Goal: Use online tool/utility: Utilize a website feature to perform a specific function

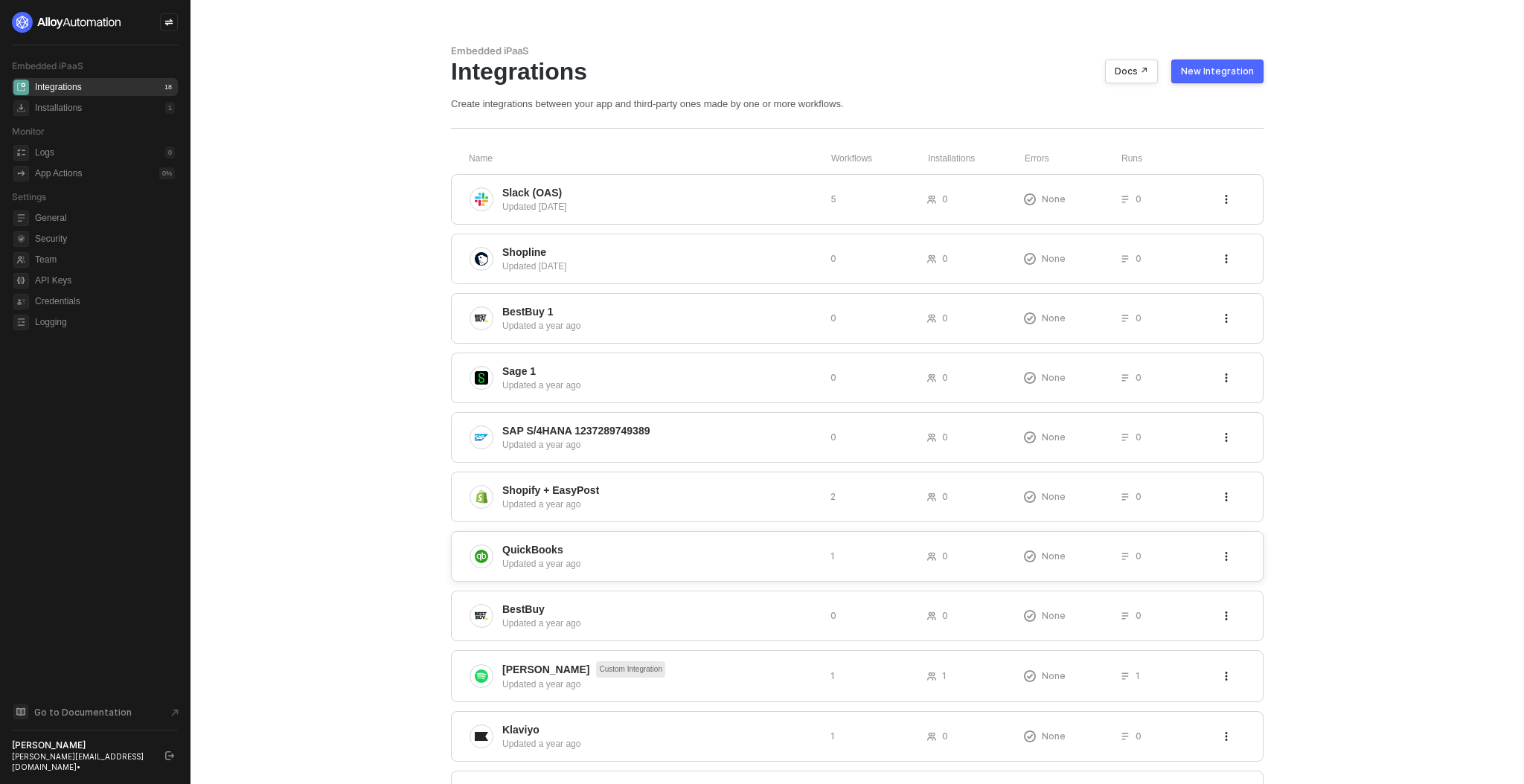
click at [620, 550] on span "QuickBooks" at bounding box center [660, 550] width 316 height 15
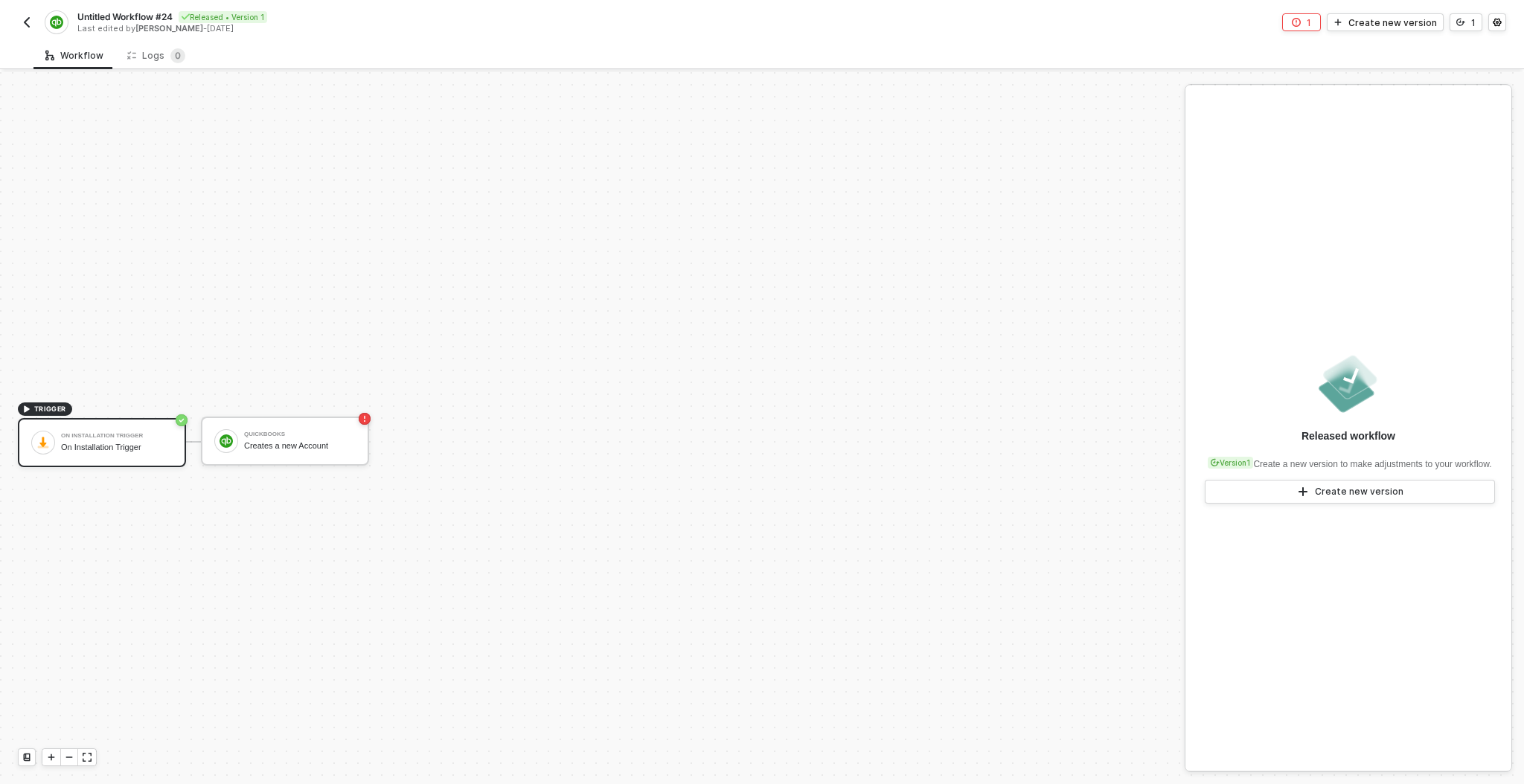
scroll to position [27, 0]
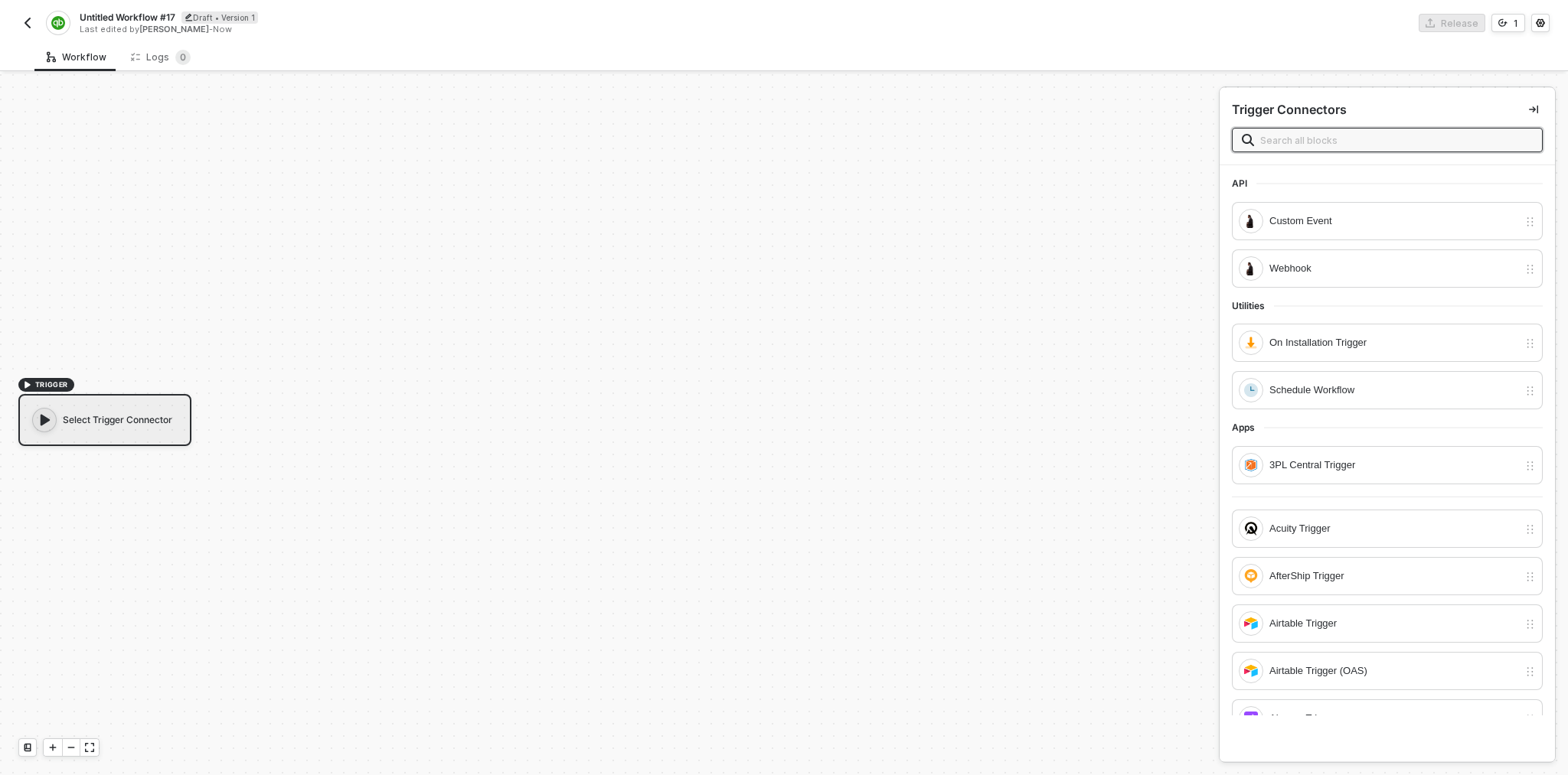
click at [1284, 138] on input "text" at bounding box center [1397, 140] width 272 height 17
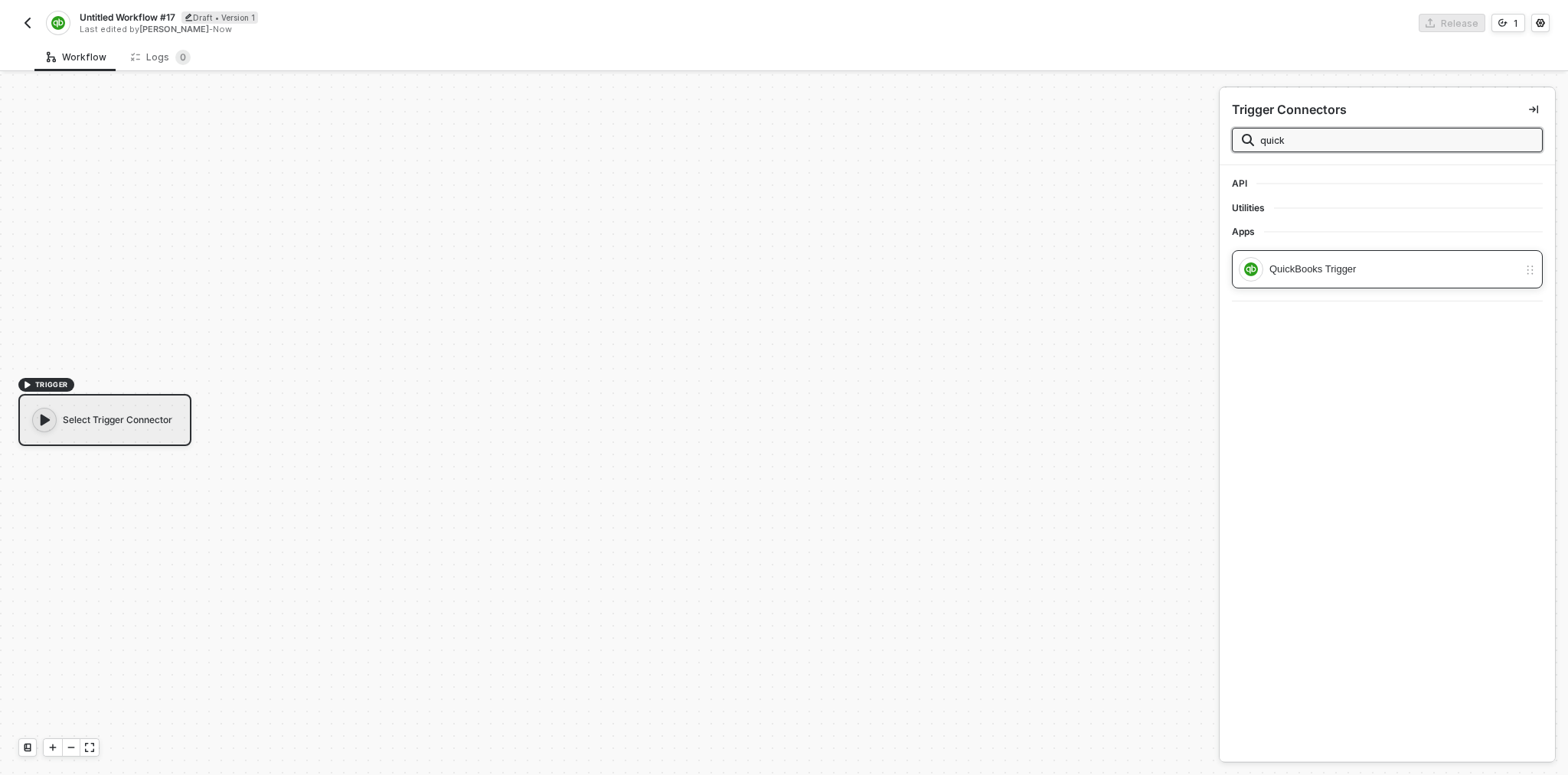
type input "quick"
click at [1292, 261] on div "QuickBooks Trigger" at bounding box center [1394, 269] width 249 height 17
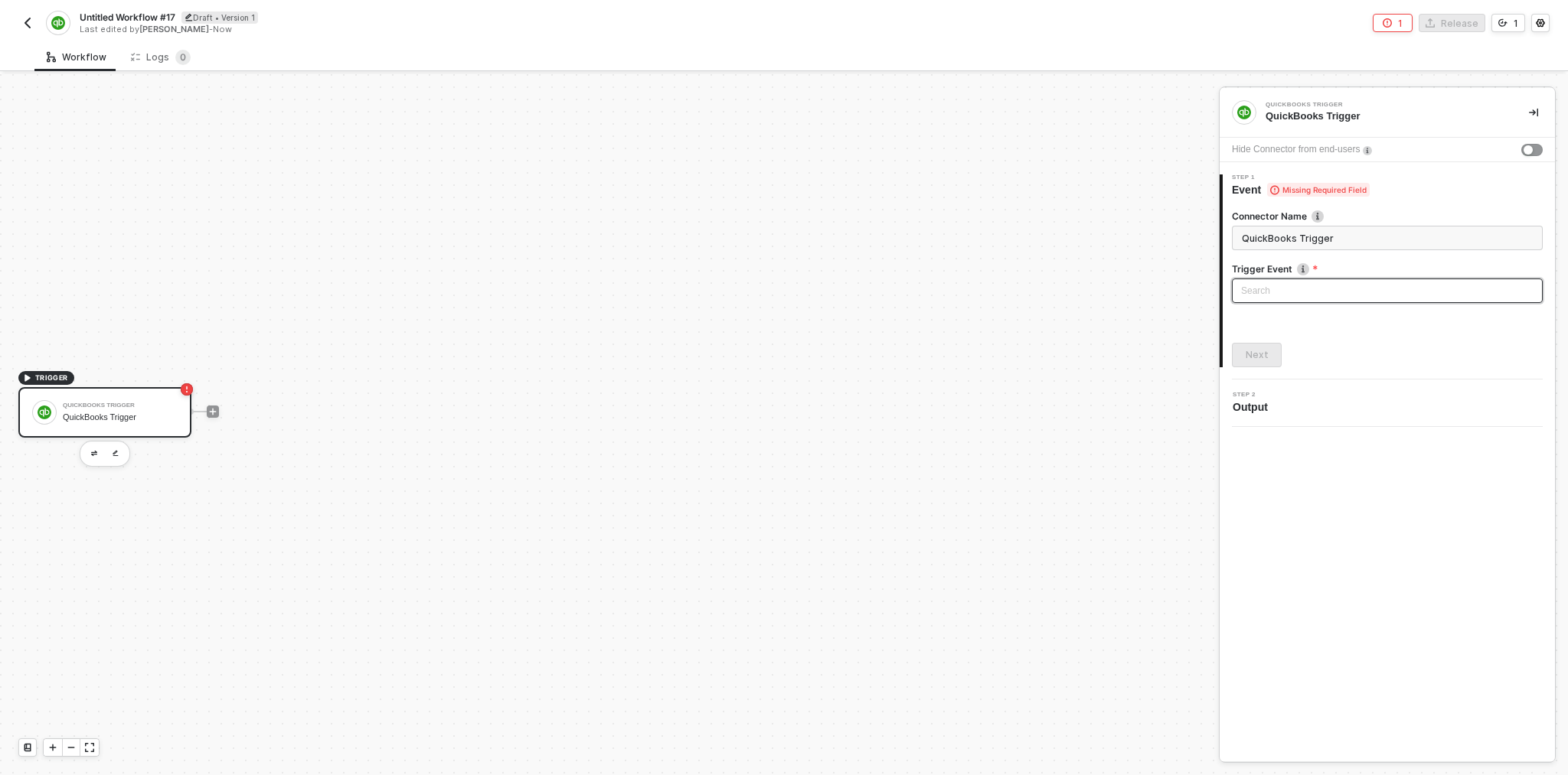
click at [1269, 299] on input "search" at bounding box center [1387, 291] width 292 height 23
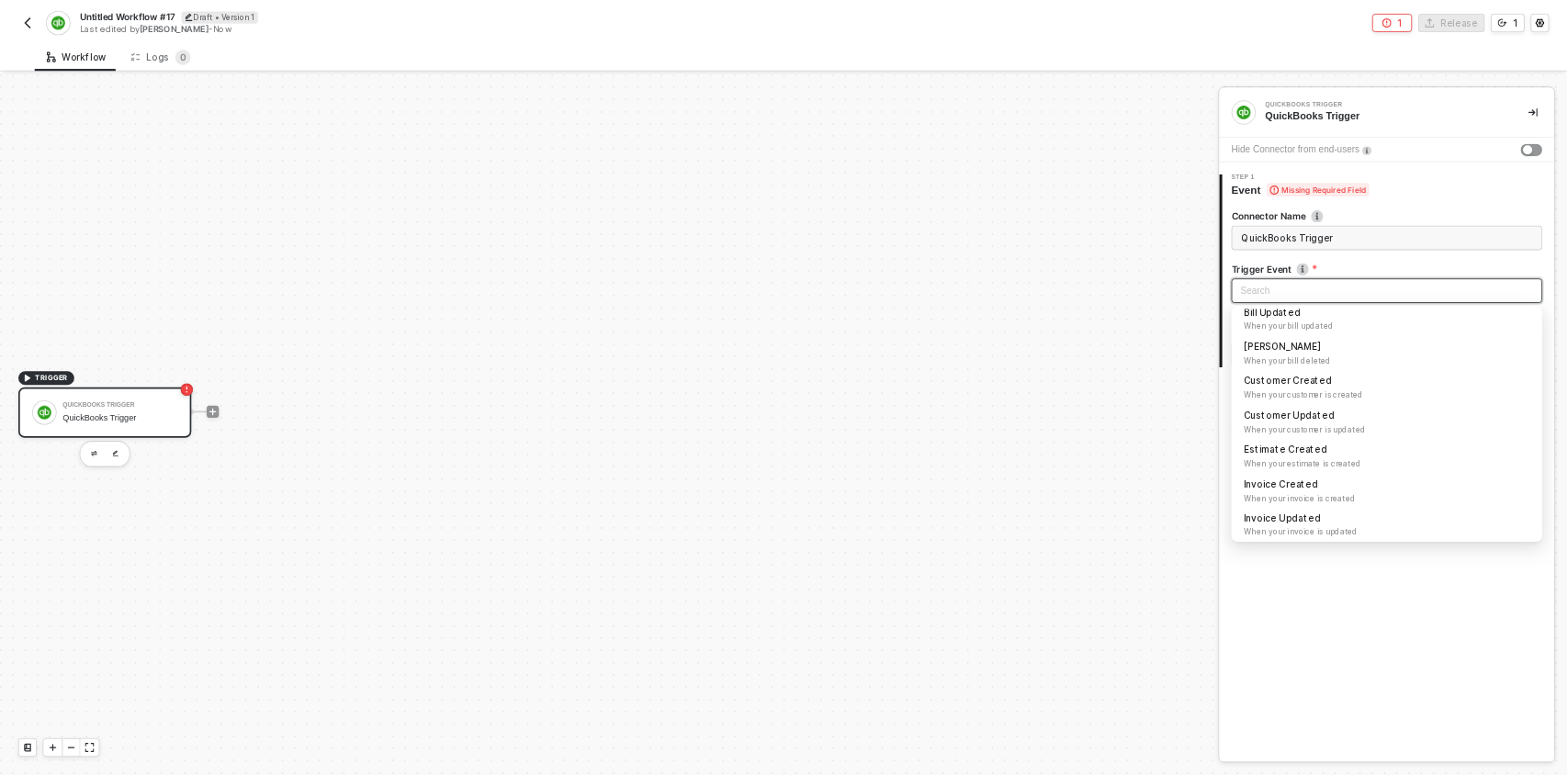
scroll to position [132, 0]
type input "Trigger workflow when customer created"
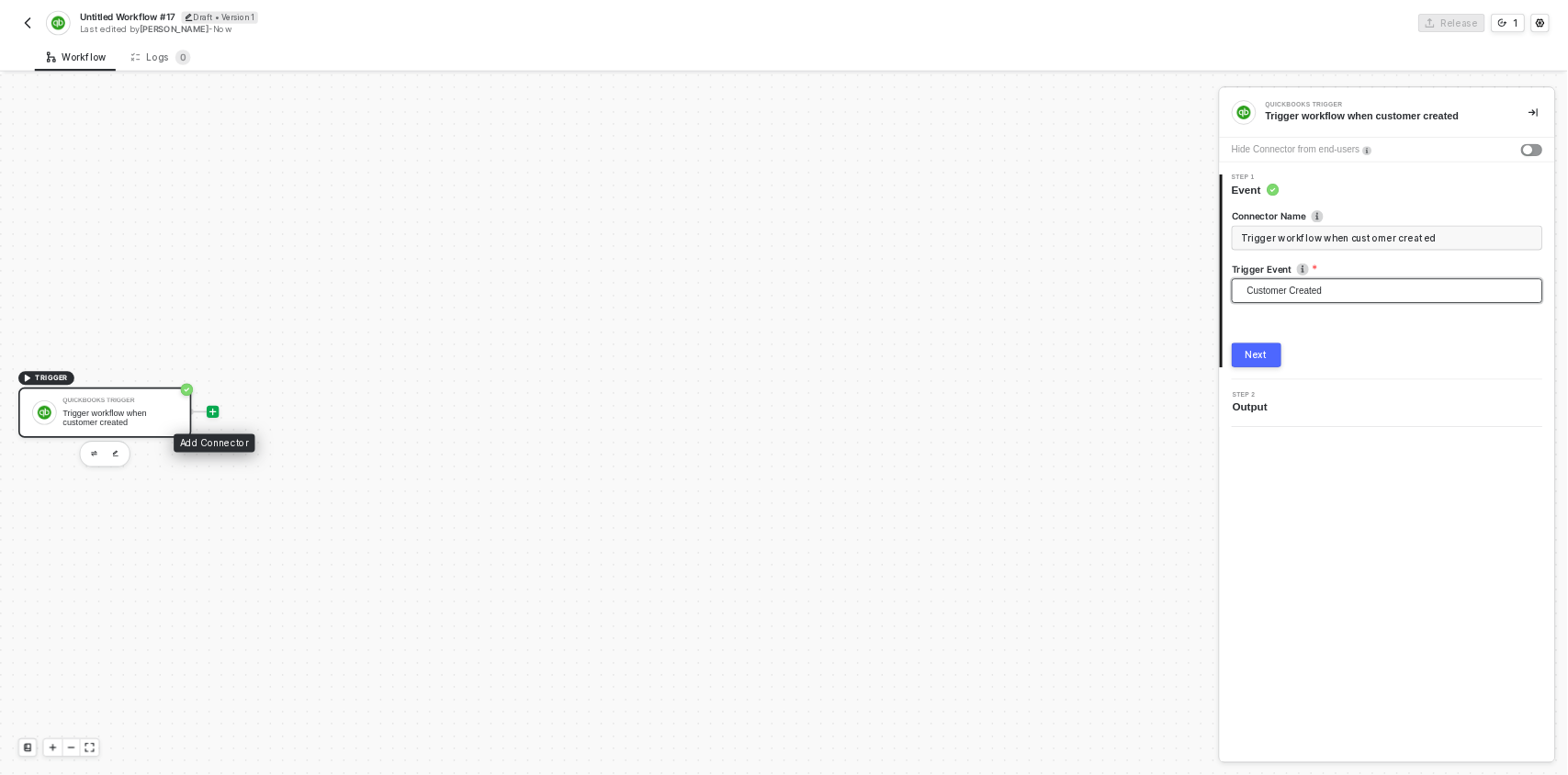
scroll to position [33, 0]
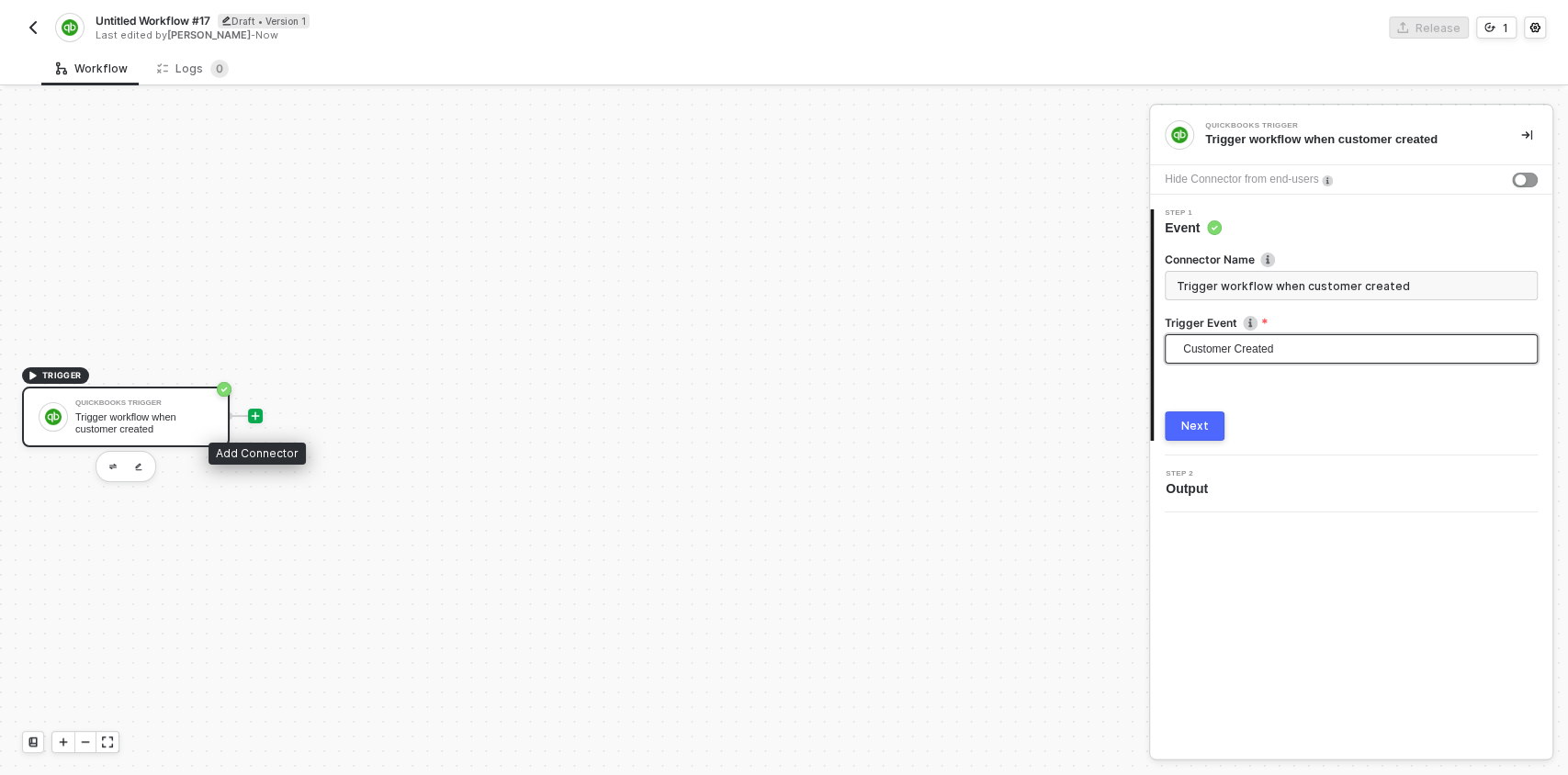
click at [255, 411] on icon "icon-play" at bounding box center [256, 416] width 11 height 11
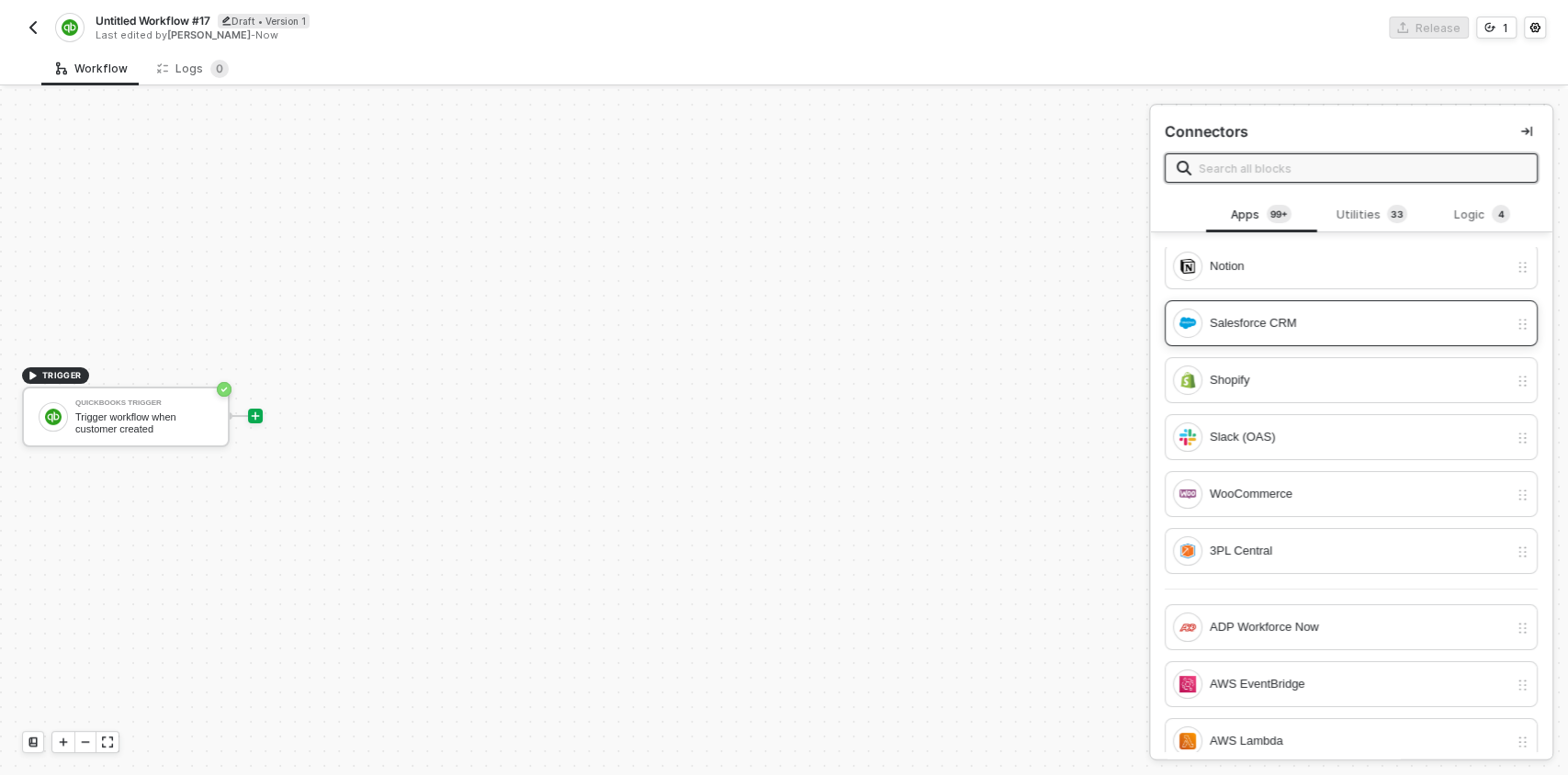
scroll to position [156, 0]
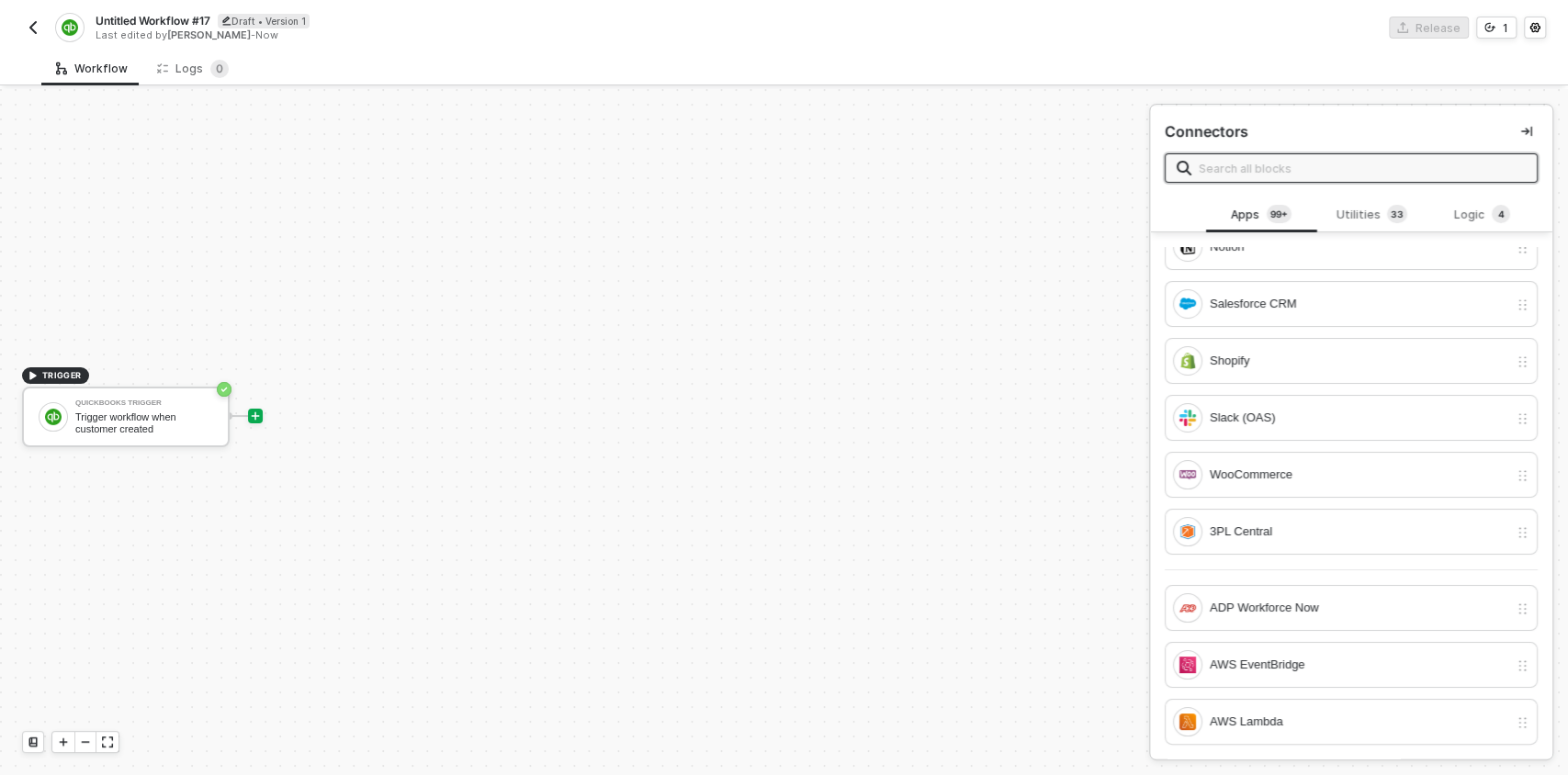
click at [1216, 166] on input "text" at bounding box center [1362, 168] width 327 height 20
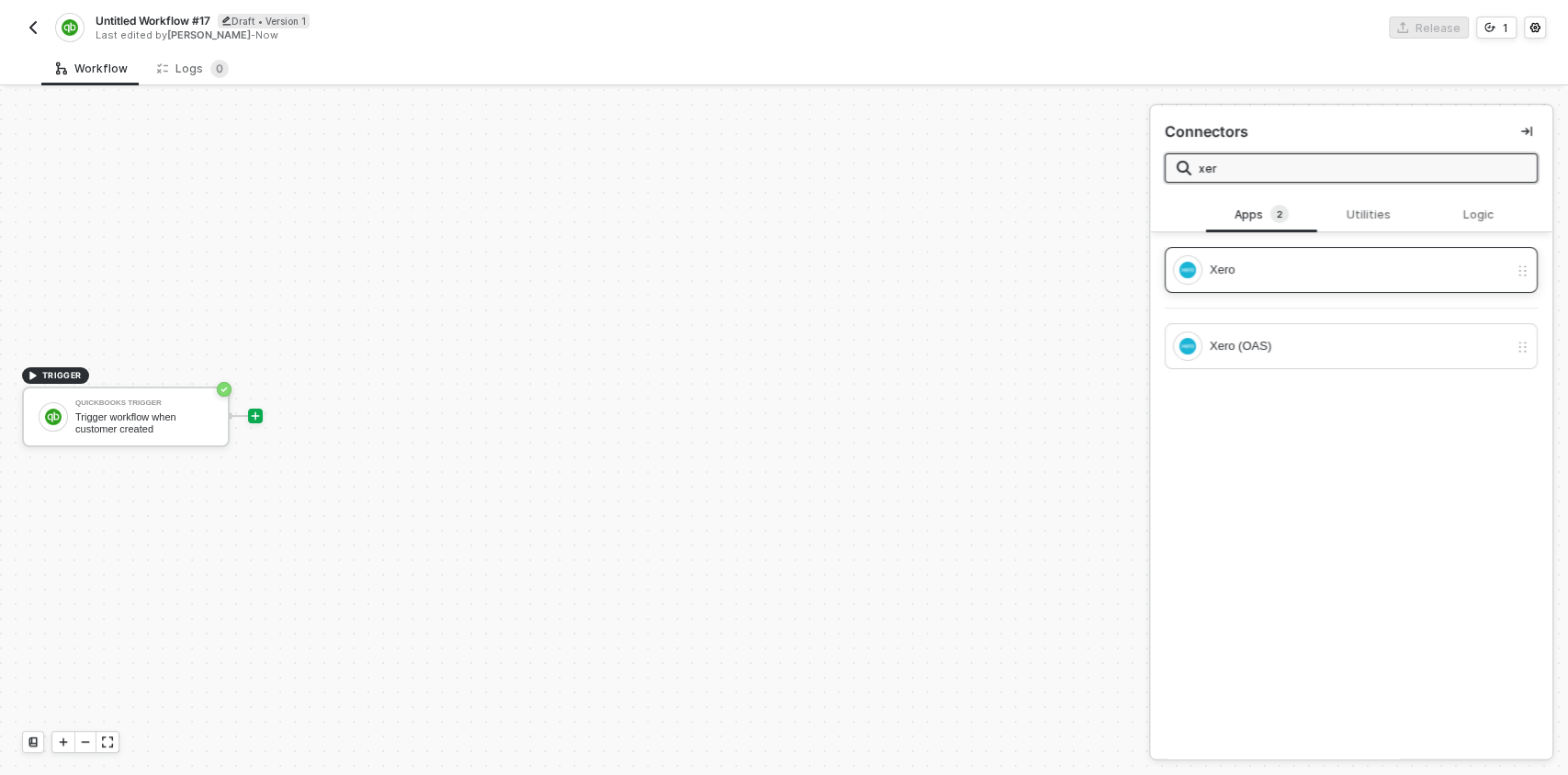
type input "xer"
click at [1236, 279] on div "Xero" at bounding box center [1359, 270] width 299 height 20
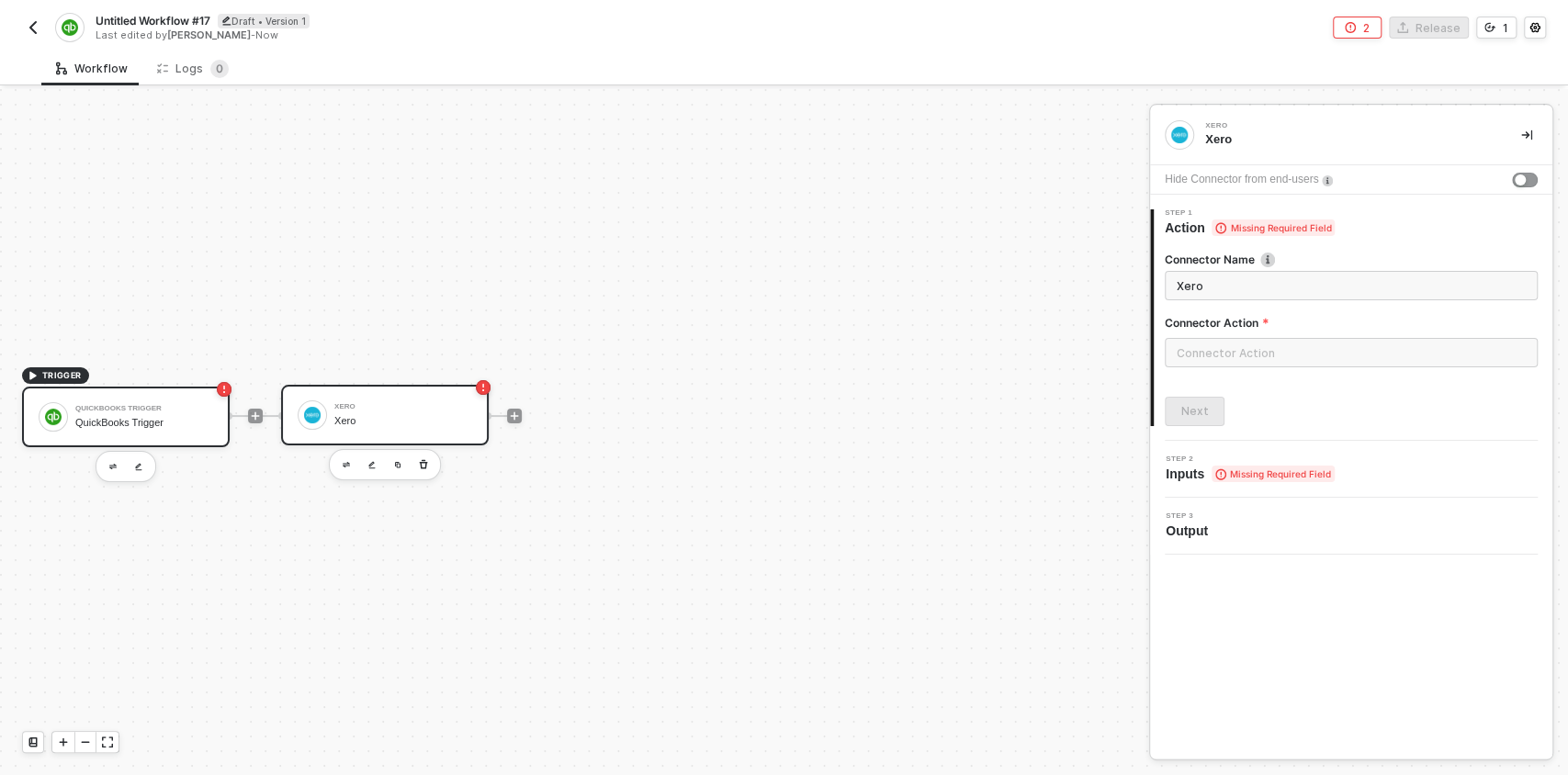
click at [138, 405] on div "QuickBooks Trigger" at bounding box center [144, 409] width 138 height 7
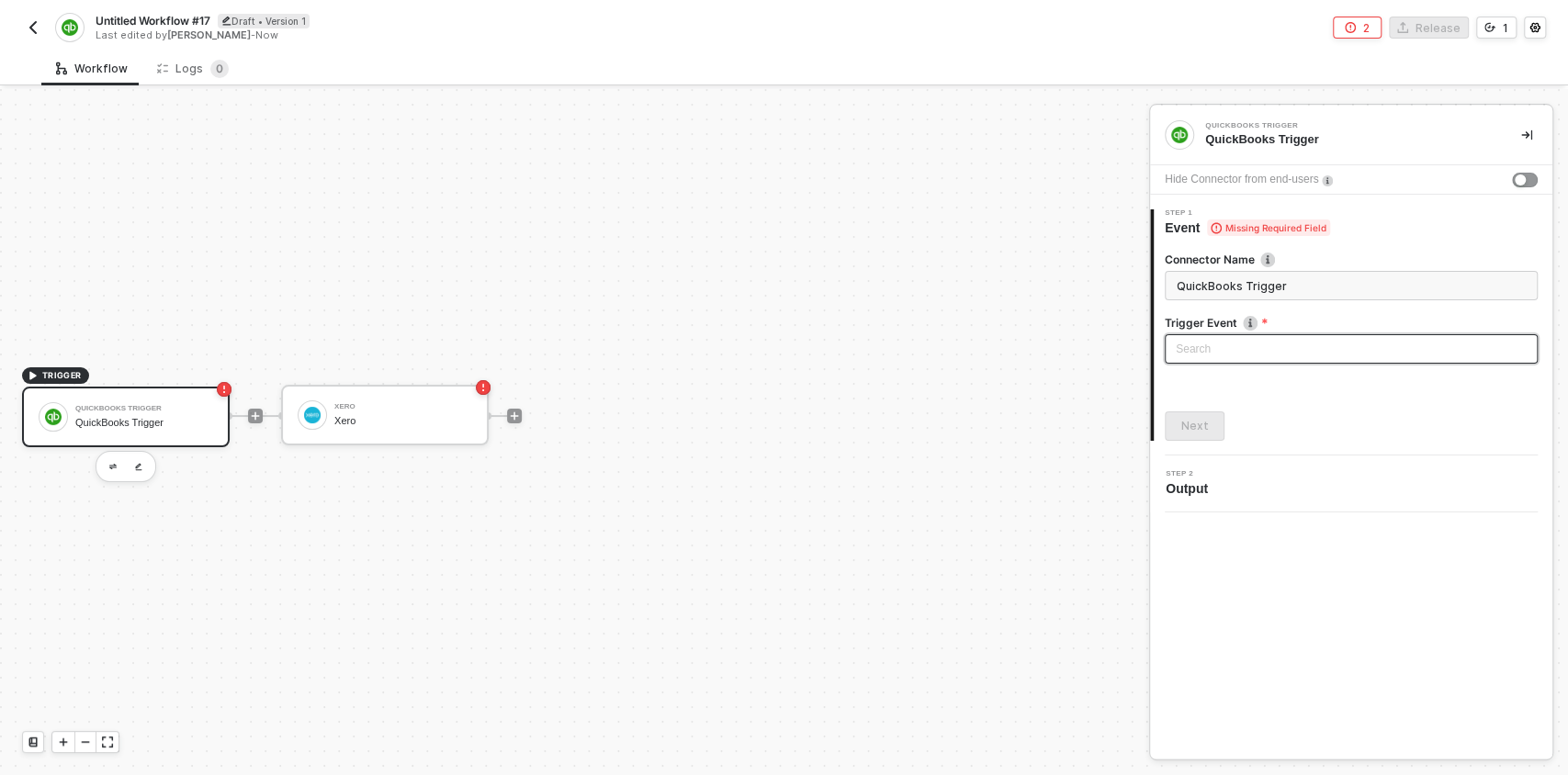
click at [1210, 350] on input "search" at bounding box center [1351, 349] width 351 height 28
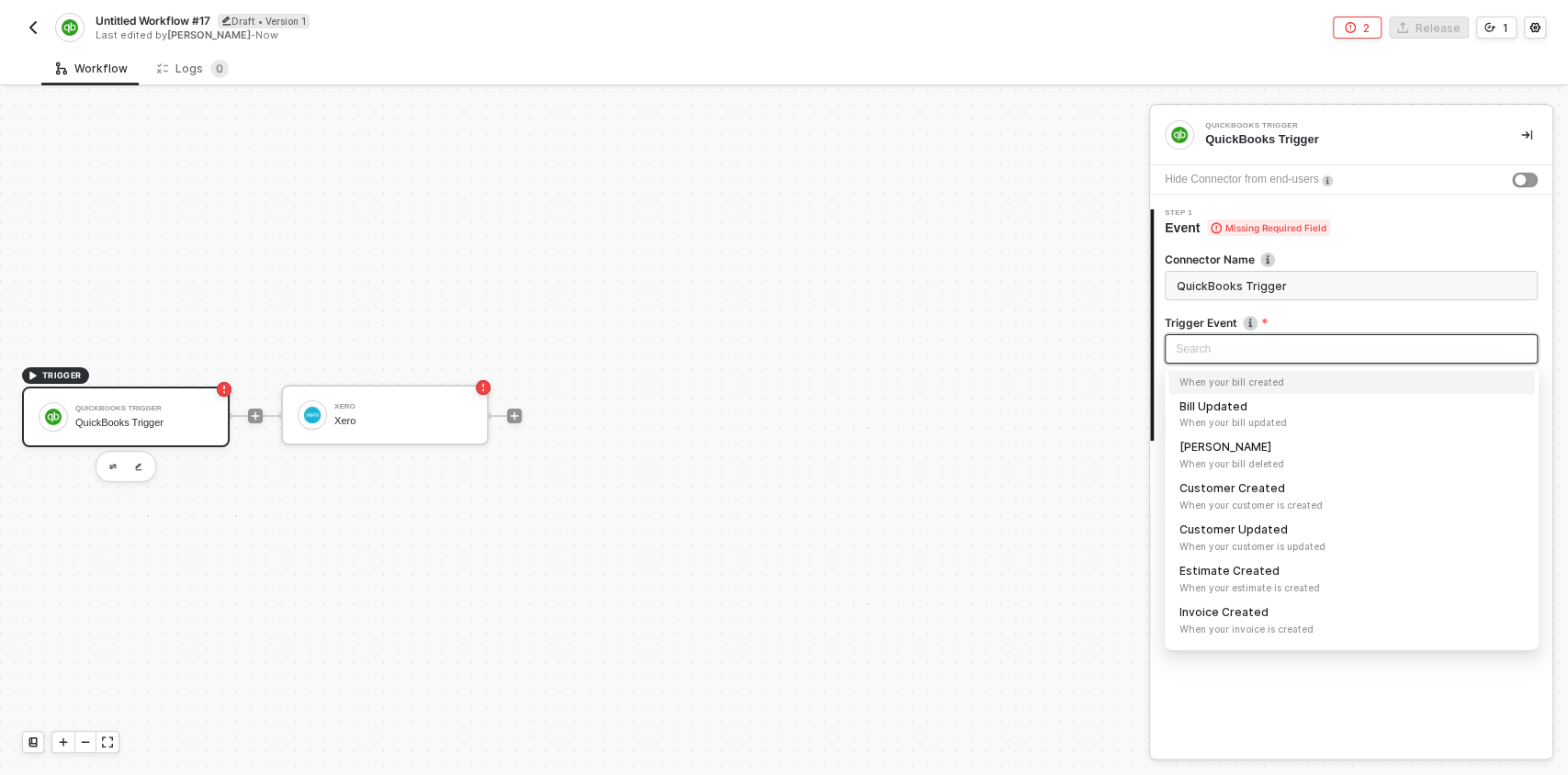
scroll to position [115, 0]
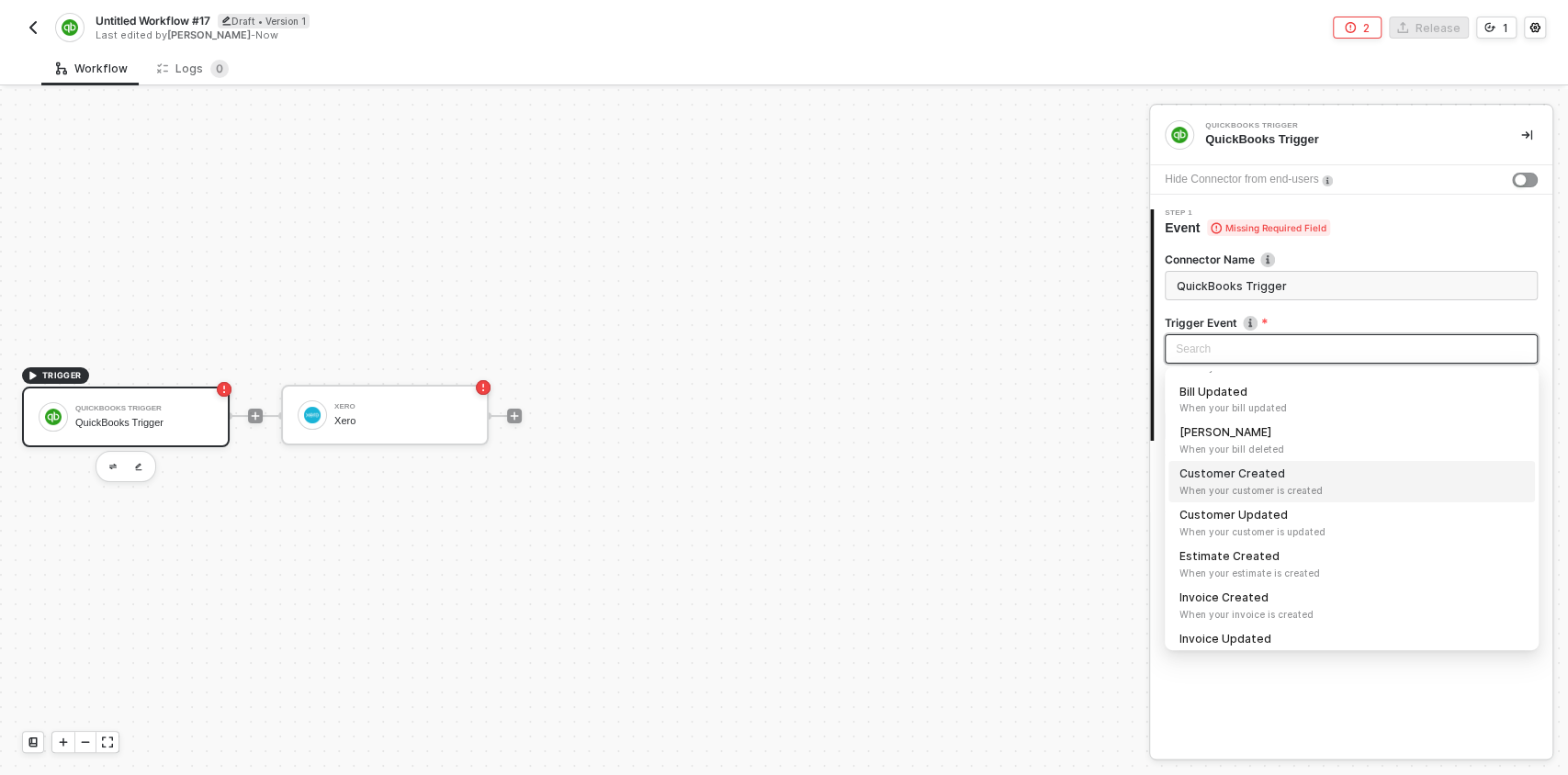
click at [1235, 477] on div "Customer Created When your customer is created" at bounding box center [1351, 482] width 344 height 32
type input "Trigger workflow when customer created"
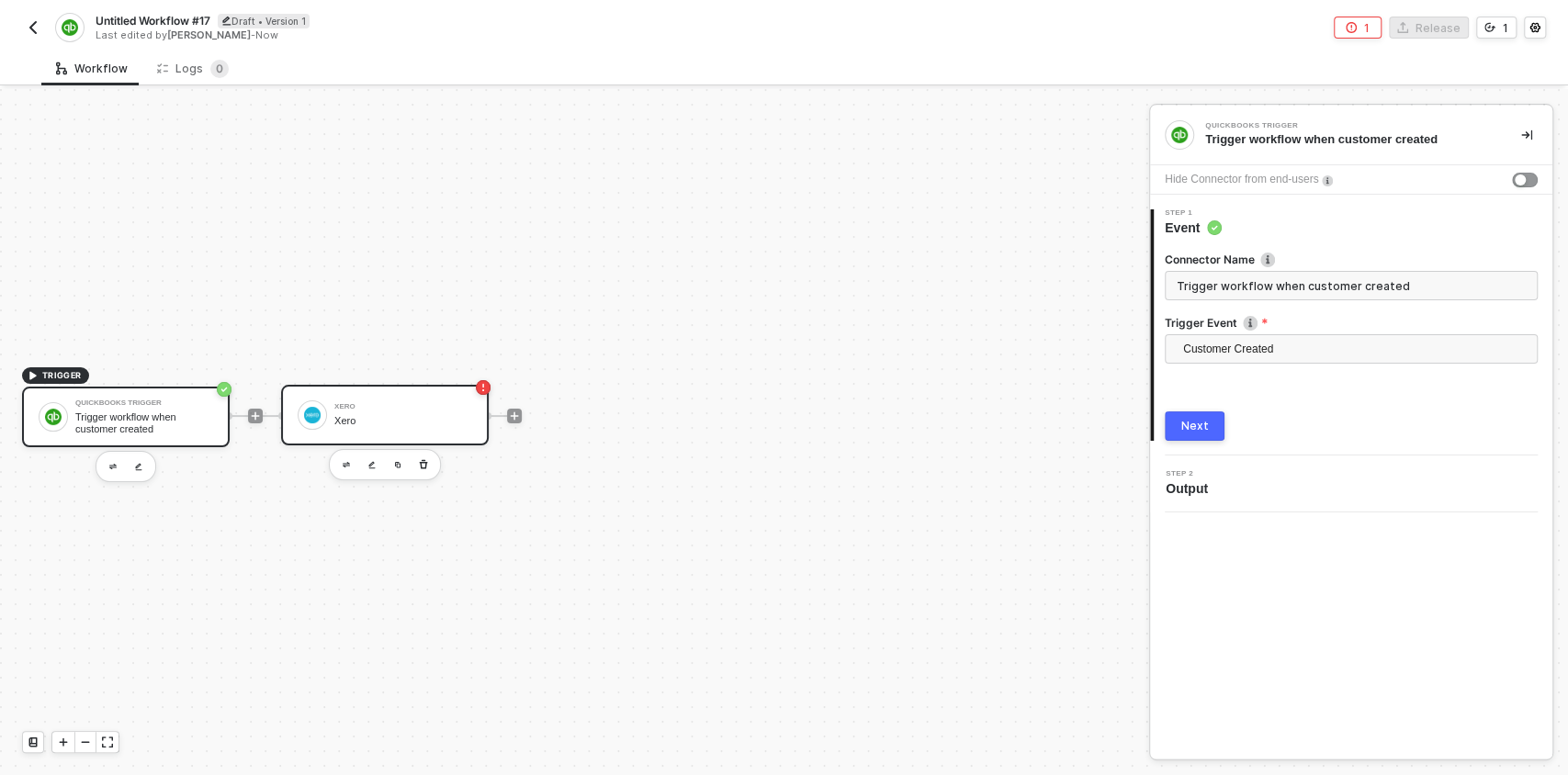
click at [408, 407] on div "Xero" at bounding box center [402, 407] width 138 height 7
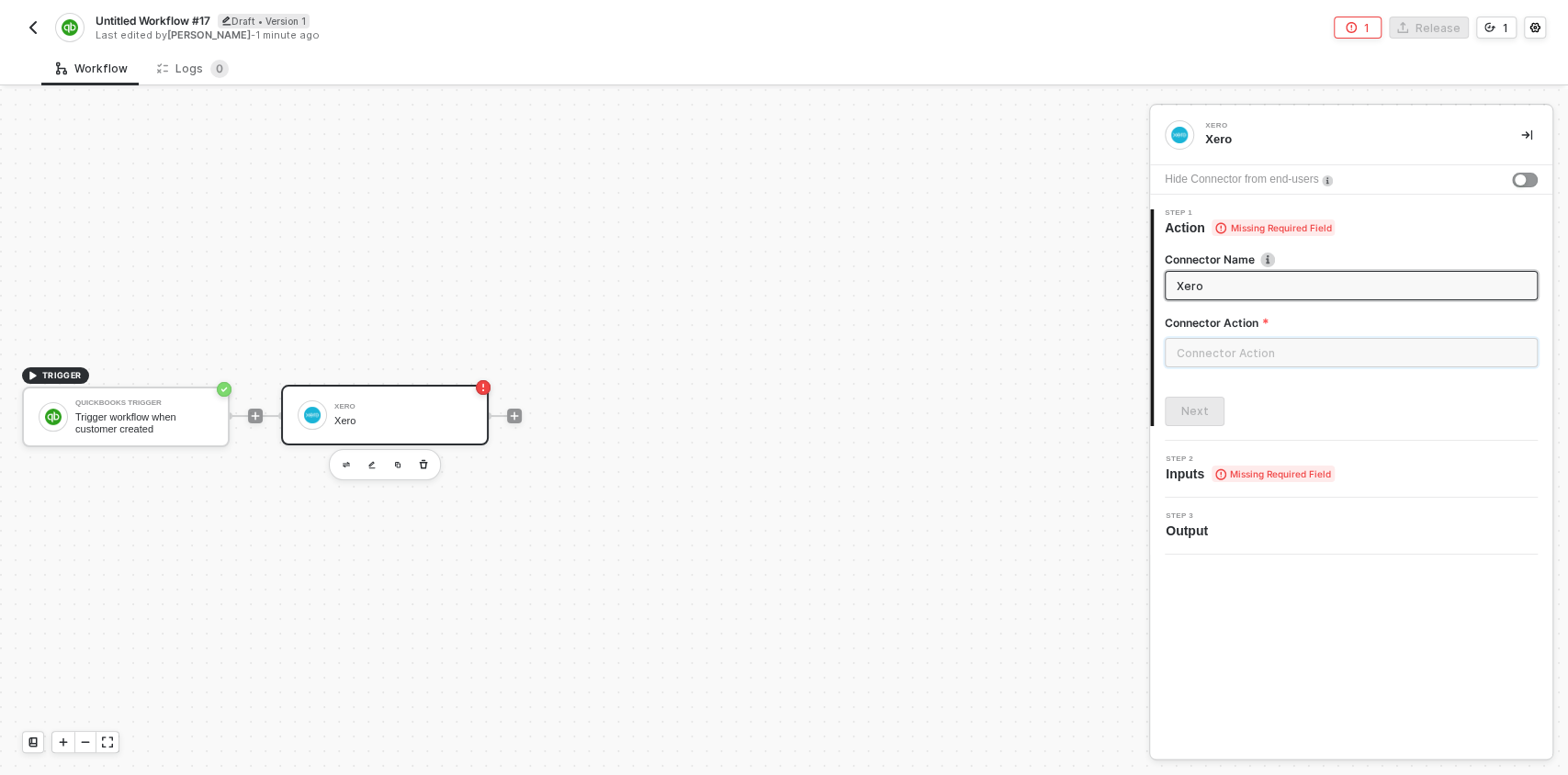
click at [1225, 360] on input "text" at bounding box center [1351, 352] width 373 height 30
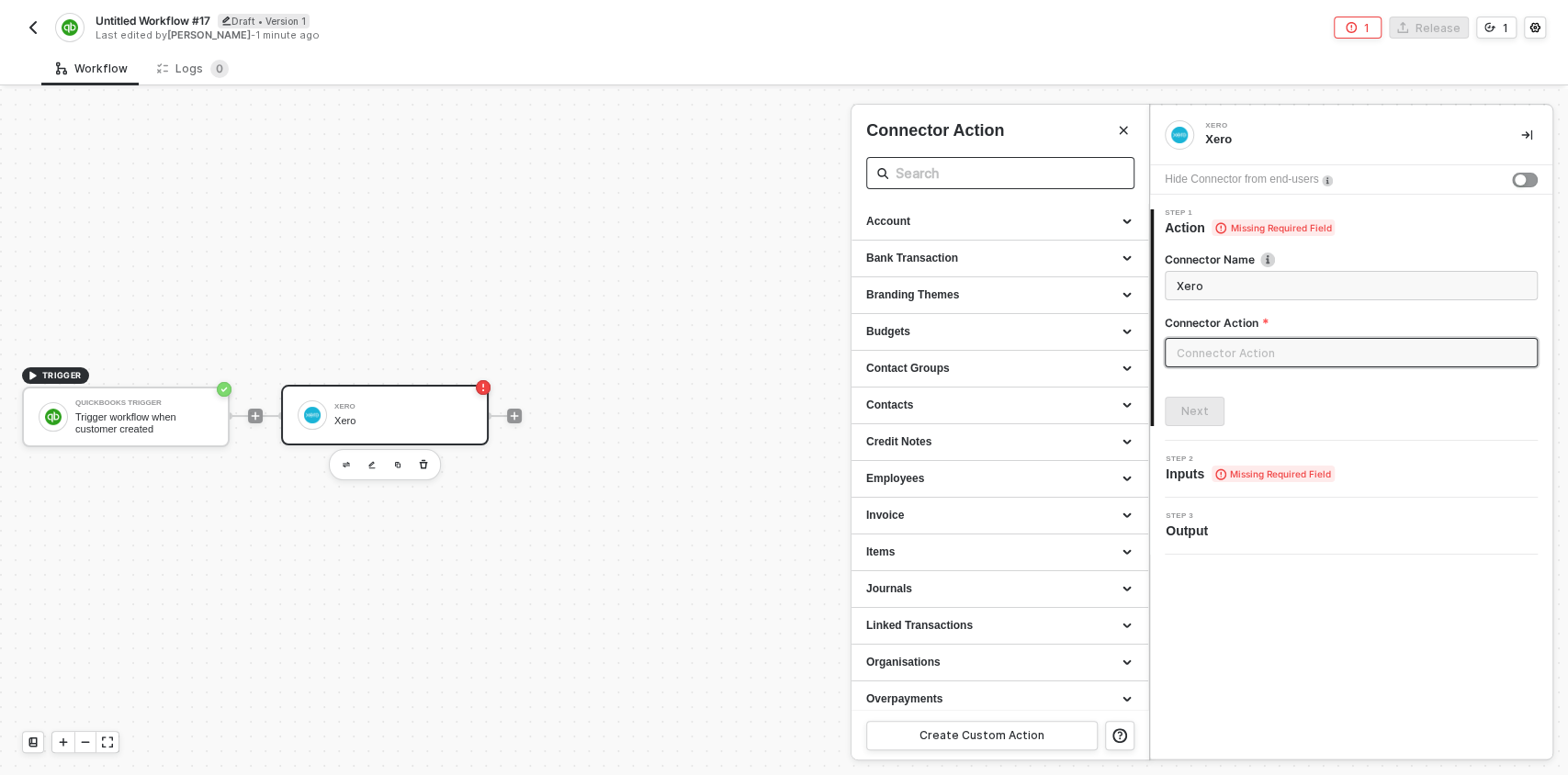
click at [939, 158] on span at bounding box center [1000, 173] width 269 height 32
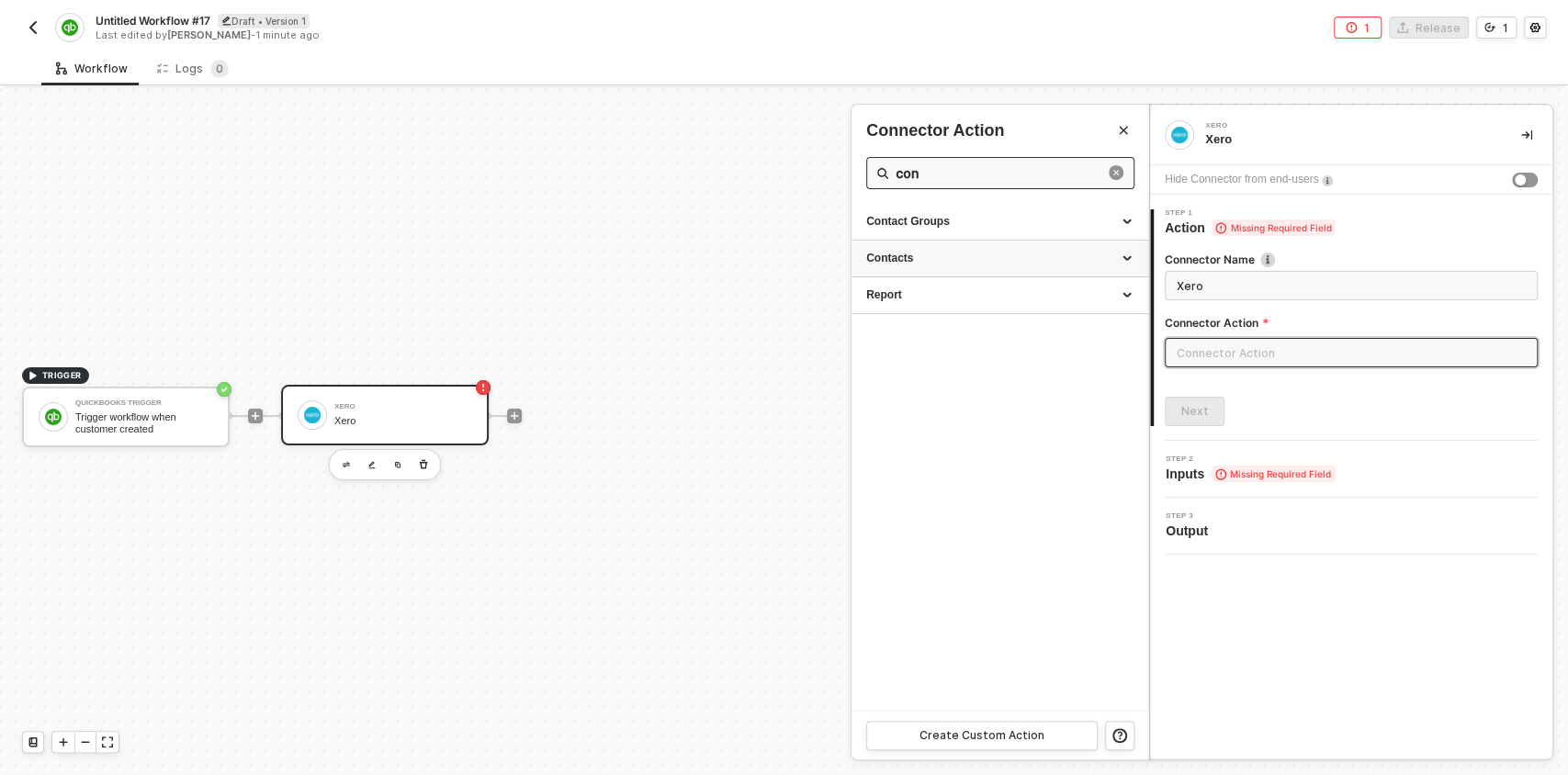
type input "con"
click at [919, 247] on div "Contacts" at bounding box center [1000, 259] width 297 height 37
click at [936, 299] on div "Create a Contact" at bounding box center [1000, 293] width 268 height 16
type input "Creates a new contact"
type input "Contacts - Create a Contact"
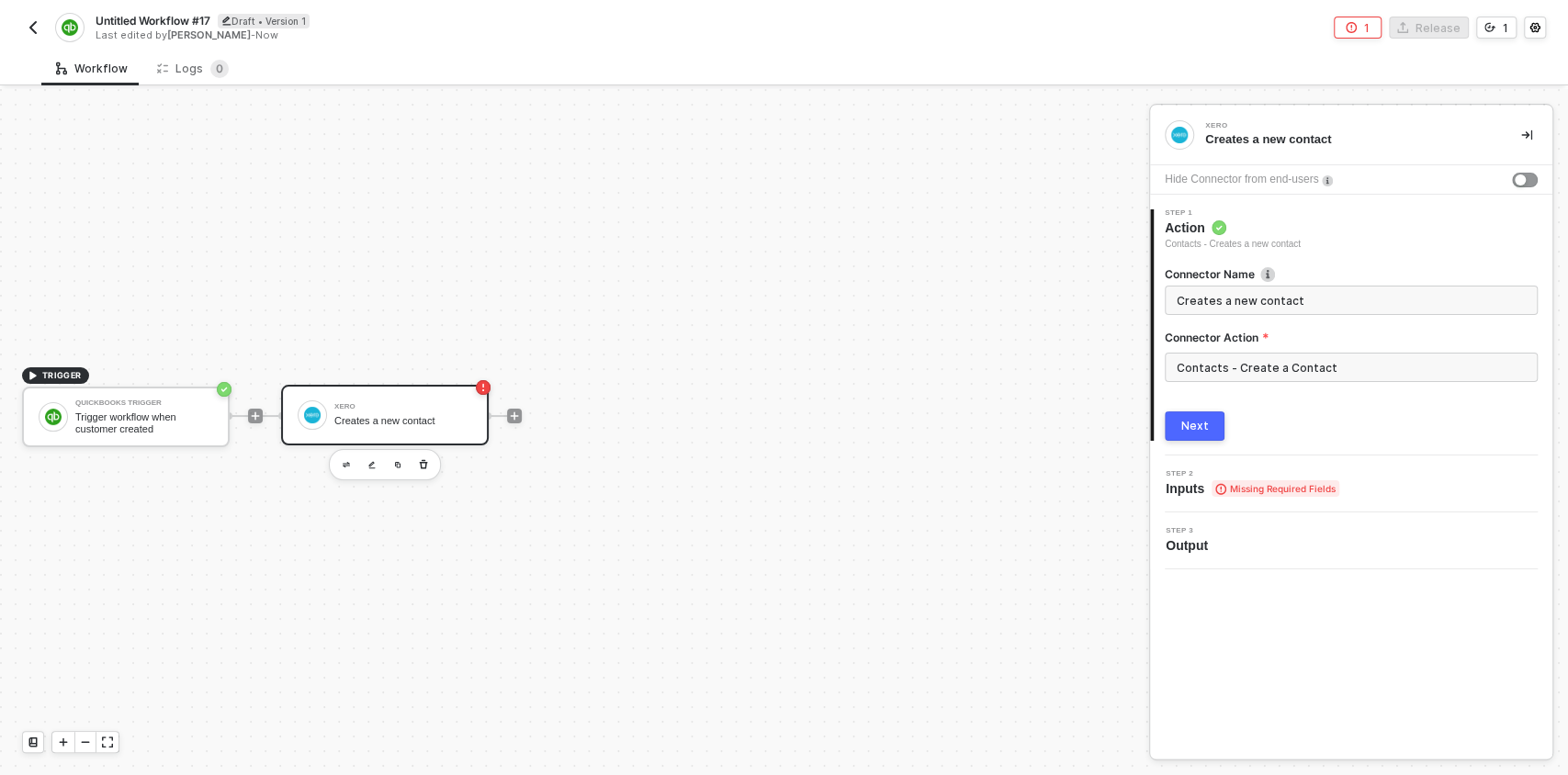
click at [1190, 423] on div "Next" at bounding box center [1195, 426] width 28 height 15
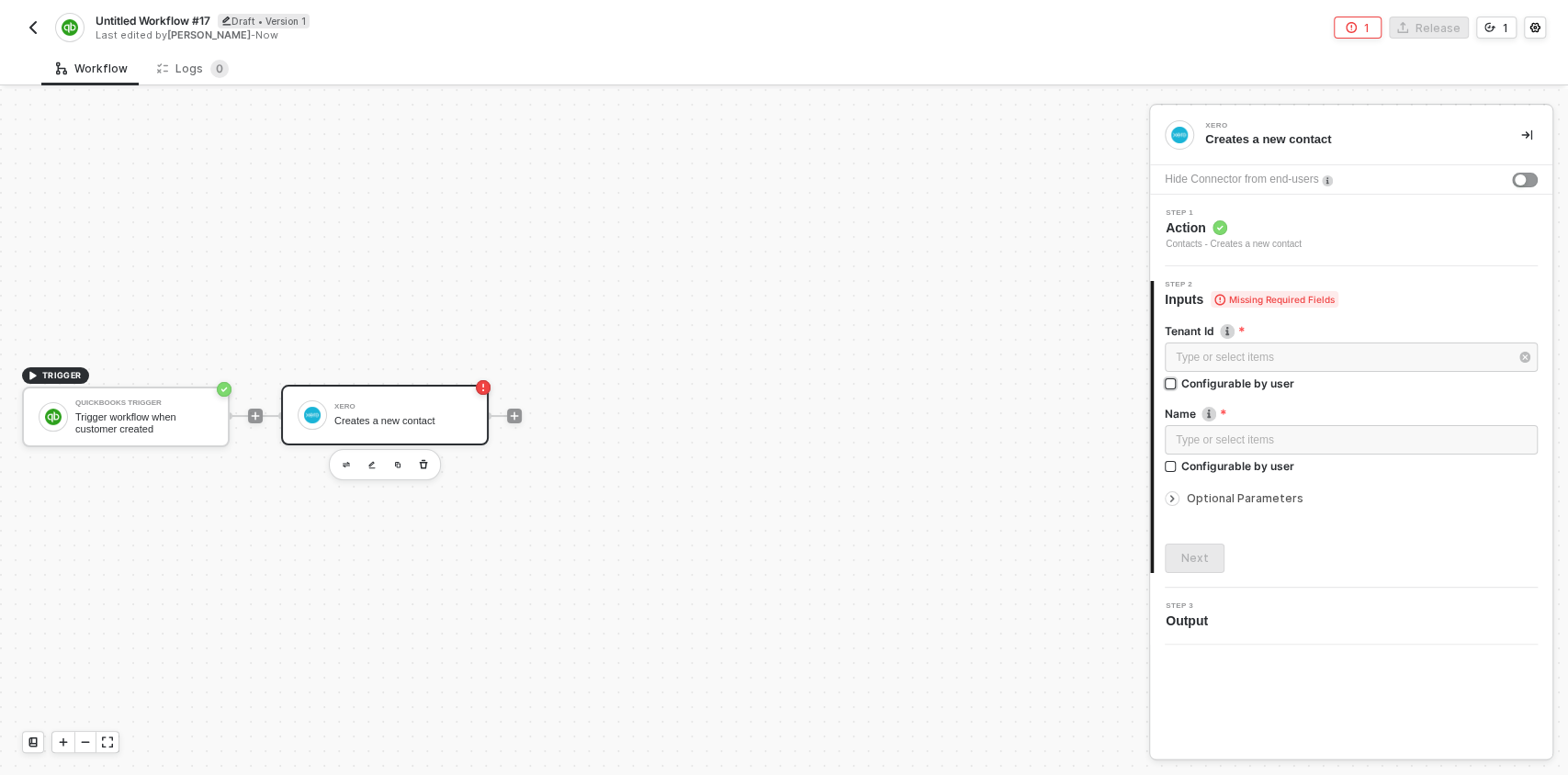
click at [1169, 380] on input "Configurable by user" at bounding box center [1171, 385] width 13 height 13
click at [948, 496] on div "TRIGGER QuickBooks Trigger Trigger workflow when customer created Xero Creates …" at bounding box center [569, 416] width 1140 height 721
click at [1171, 380] on input "Configurable by user" at bounding box center [1171, 387] width 13 height 13
checkbox input "false"
click at [1225, 361] on div "Type or select items ﻿" at bounding box center [1342, 357] width 332 height 18
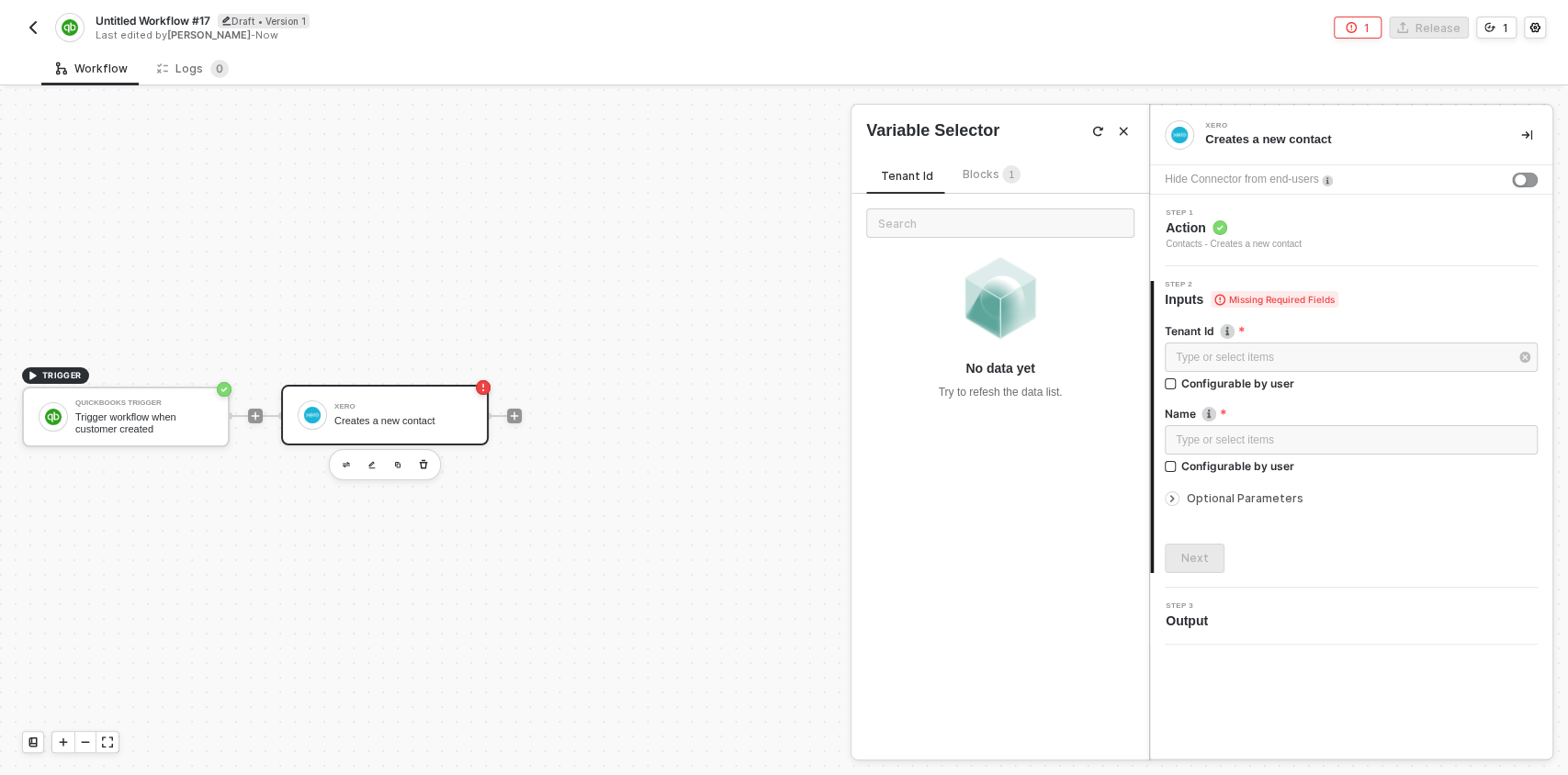
click at [980, 165] on div "Blocks 1" at bounding box center [991, 175] width 58 height 20
click at [36, 30] on img "button" at bounding box center [33, 28] width 15 height 15
